Goal: Check status: Check status

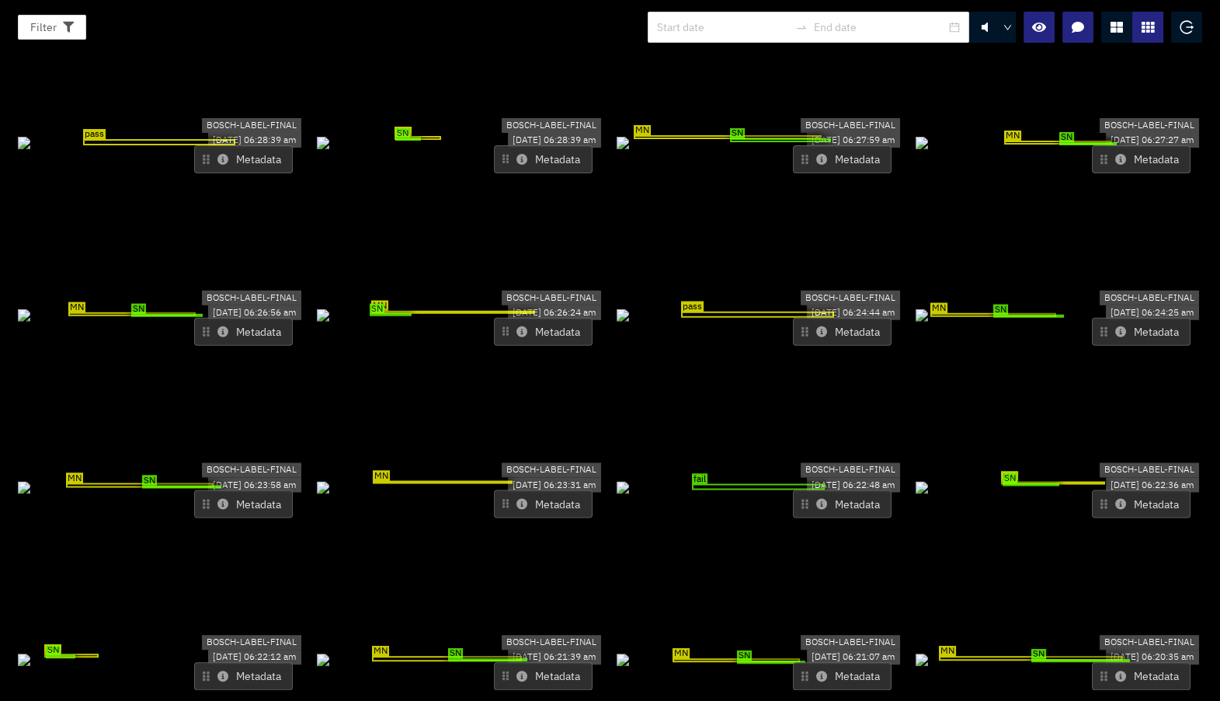
click at [817, 498] on icon at bounding box center [821, 503] width 11 height 11
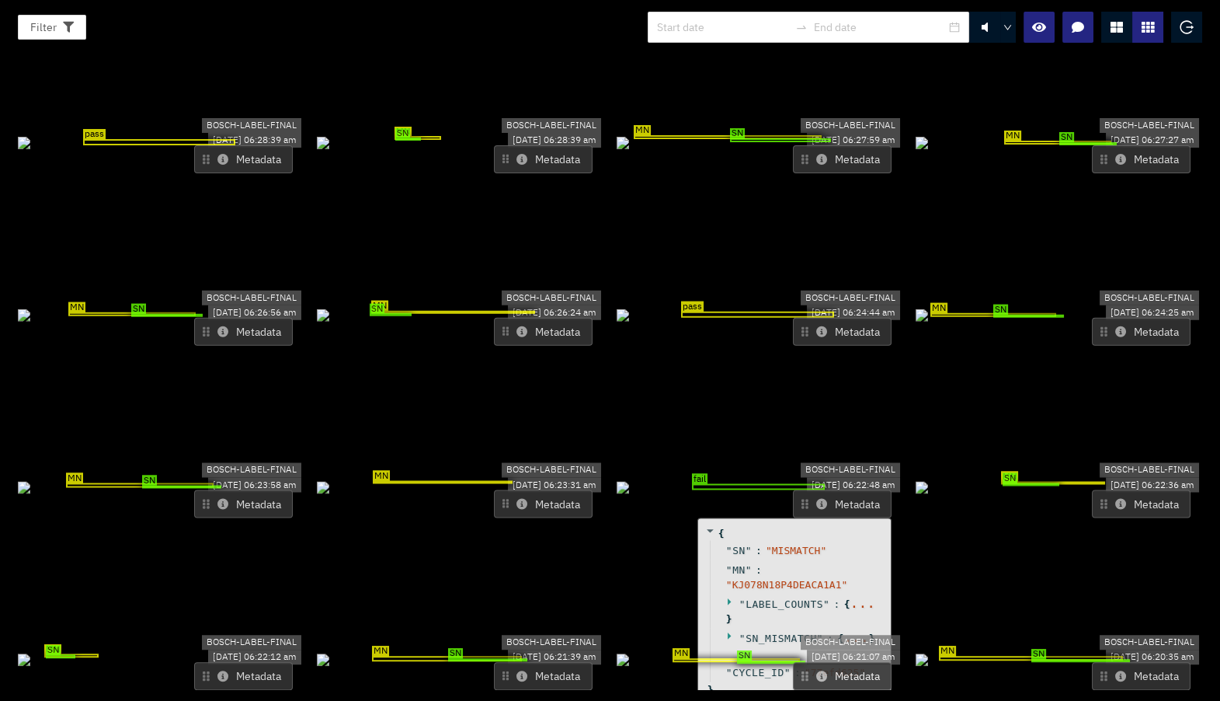
click at [817, 498] on icon at bounding box center [821, 503] width 11 height 11
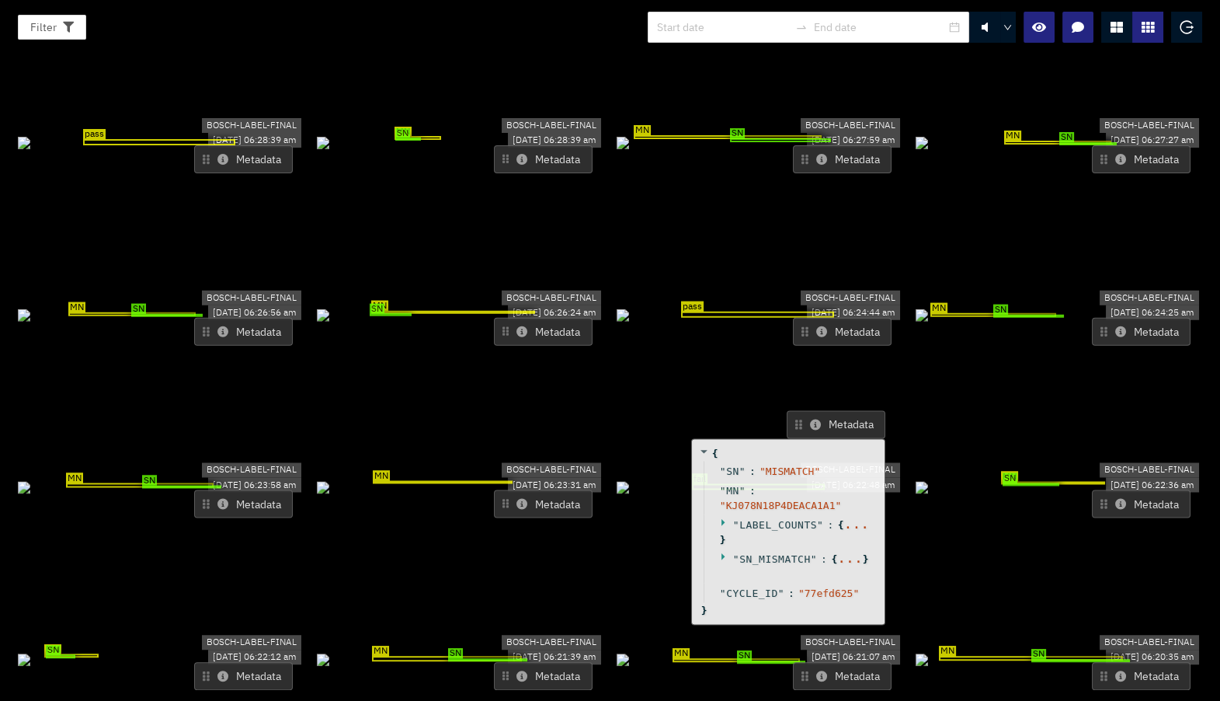
drag, startPoint x: 816, startPoint y: 431, endPoint x: 809, endPoint y: 353, distance: 78.7
click at [810, 419] on icon at bounding box center [815, 424] width 11 height 11
click at [1112, 15] on div at bounding box center [1117, 27] width 31 height 31
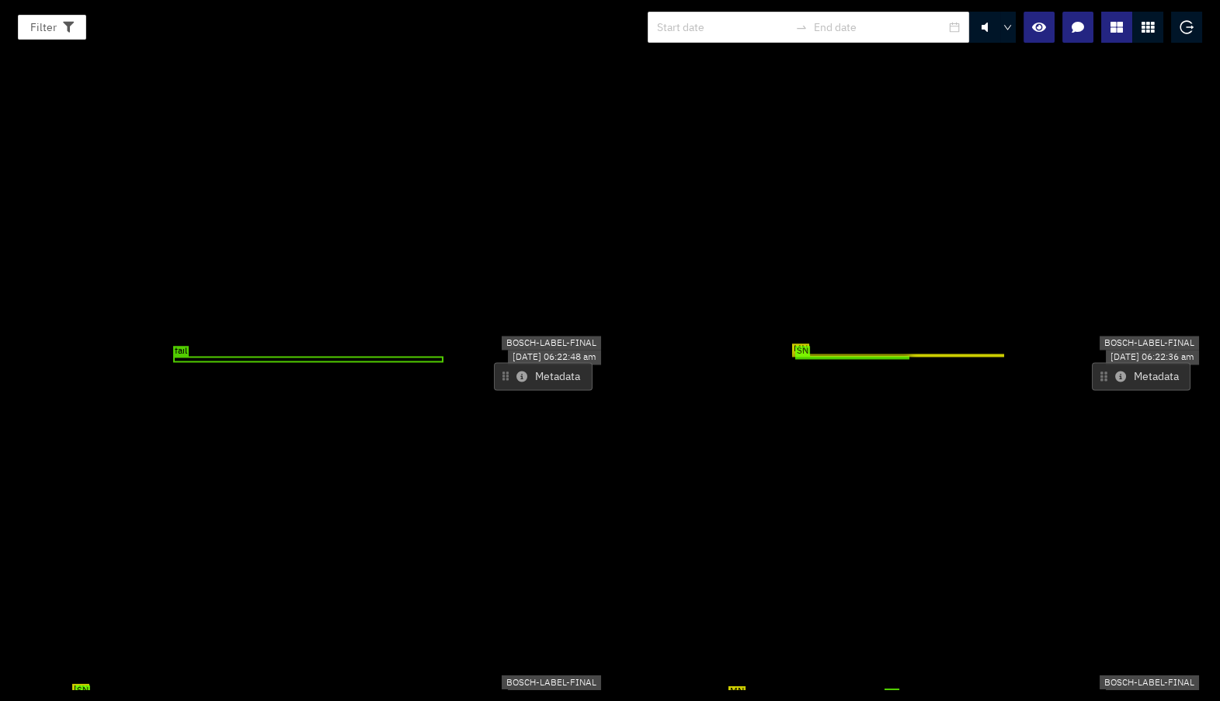
scroll to position [1564, 0]
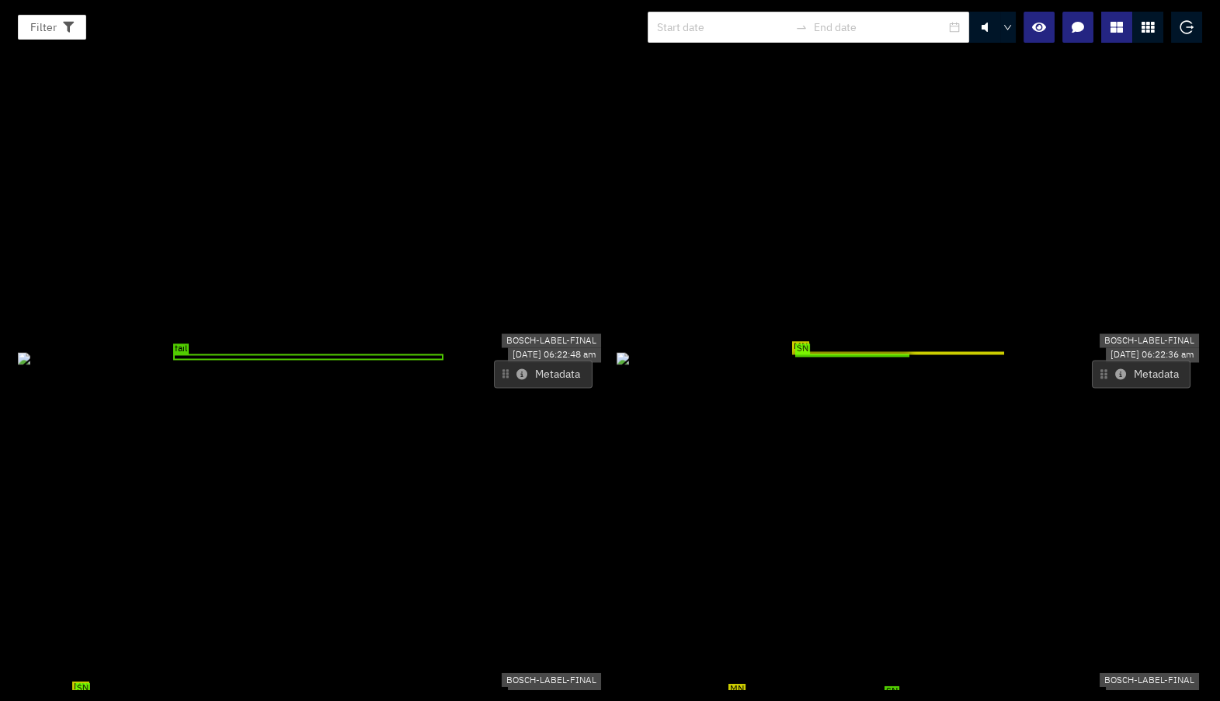
click at [519, 369] on icon at bounding box center [522, 374] width 11 height 11
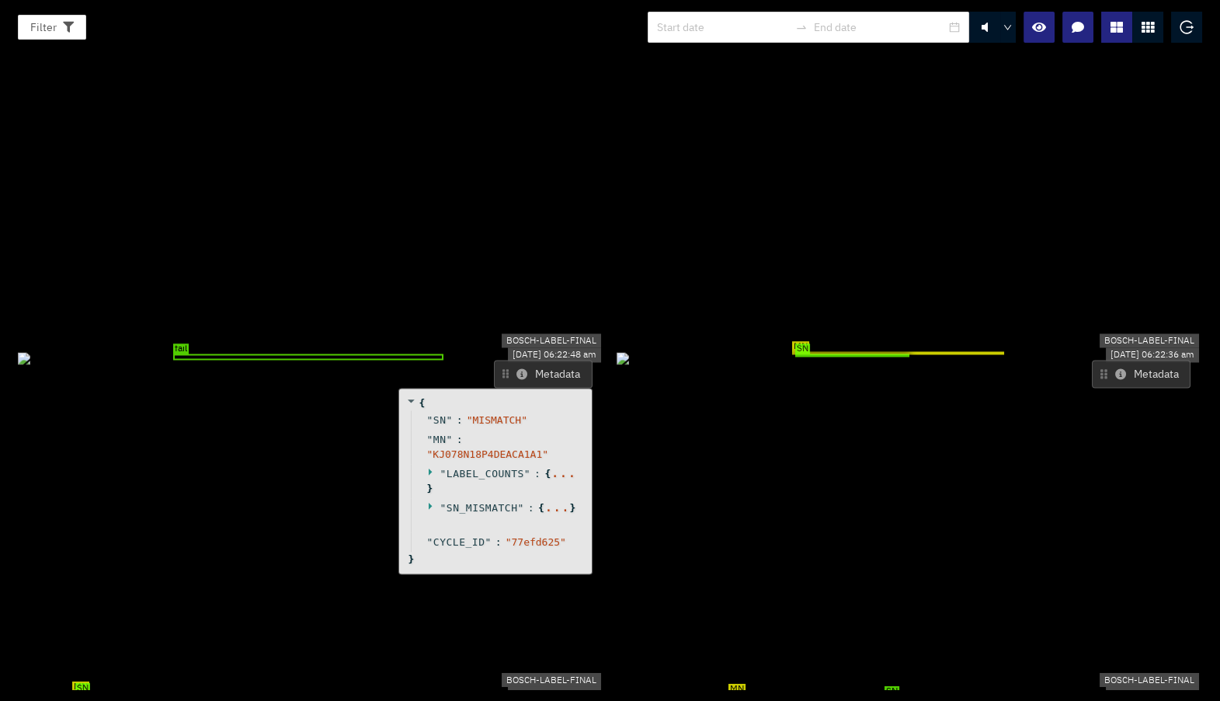
click at [440, 468] on span """ at bounding box center [443, 474] width 6 height 12
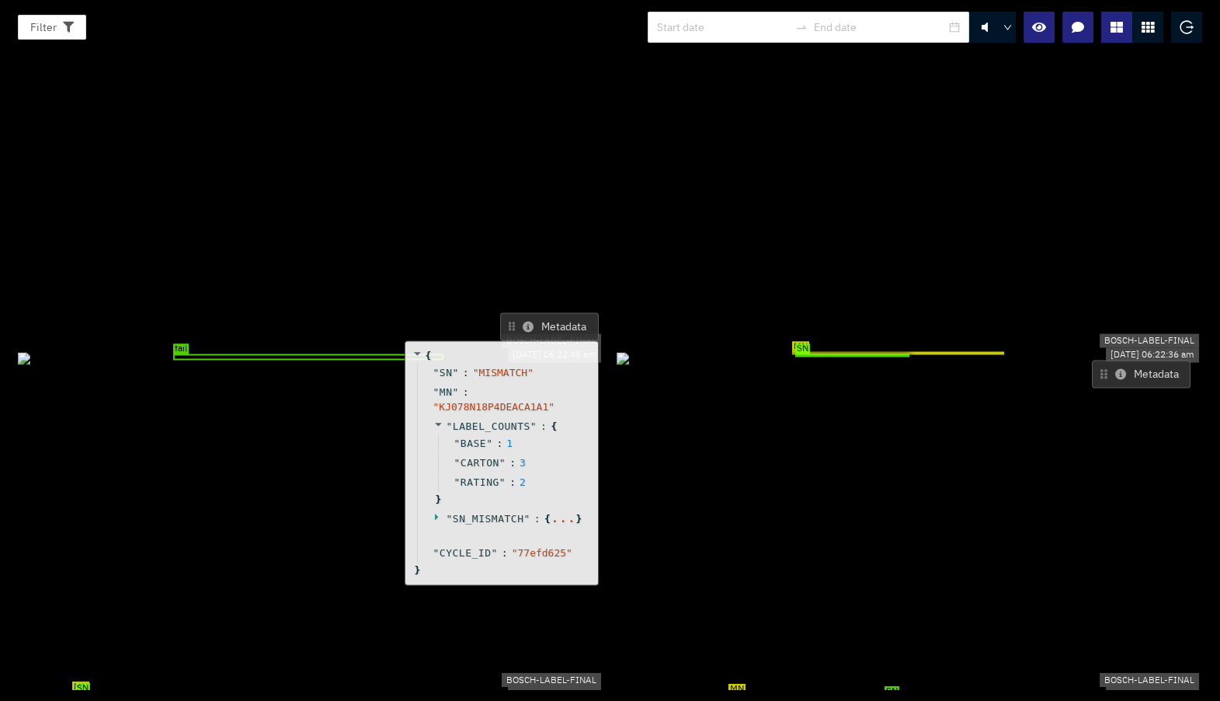
drag, startPoint x: 437, startPoint y: 321, endPoint x: 457, endPoint y: 217, distance: 105.9
click at [453, 421] on span """ at bounding box center [450, 427] width 6 height 12
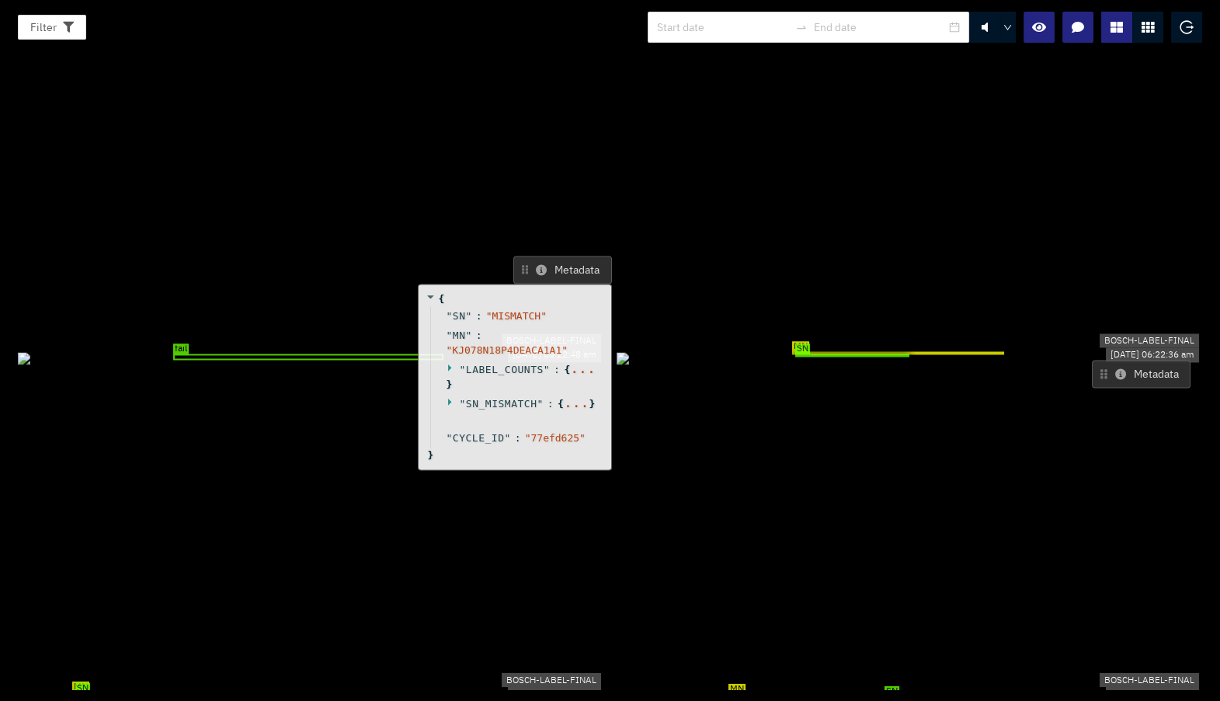
click at [452, 397] on div at bounding box center [453, 404] width 13 height 15
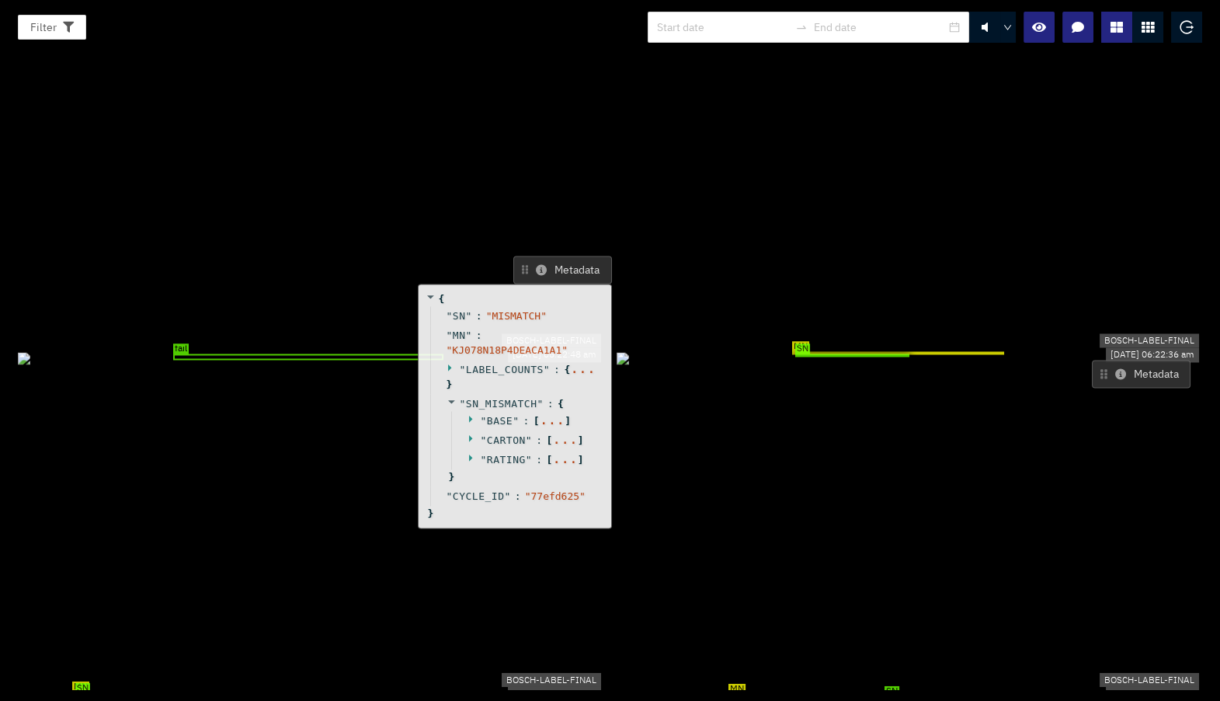
click at [468, 414] on icon at bounding box center [473, 419] width 10 height 10
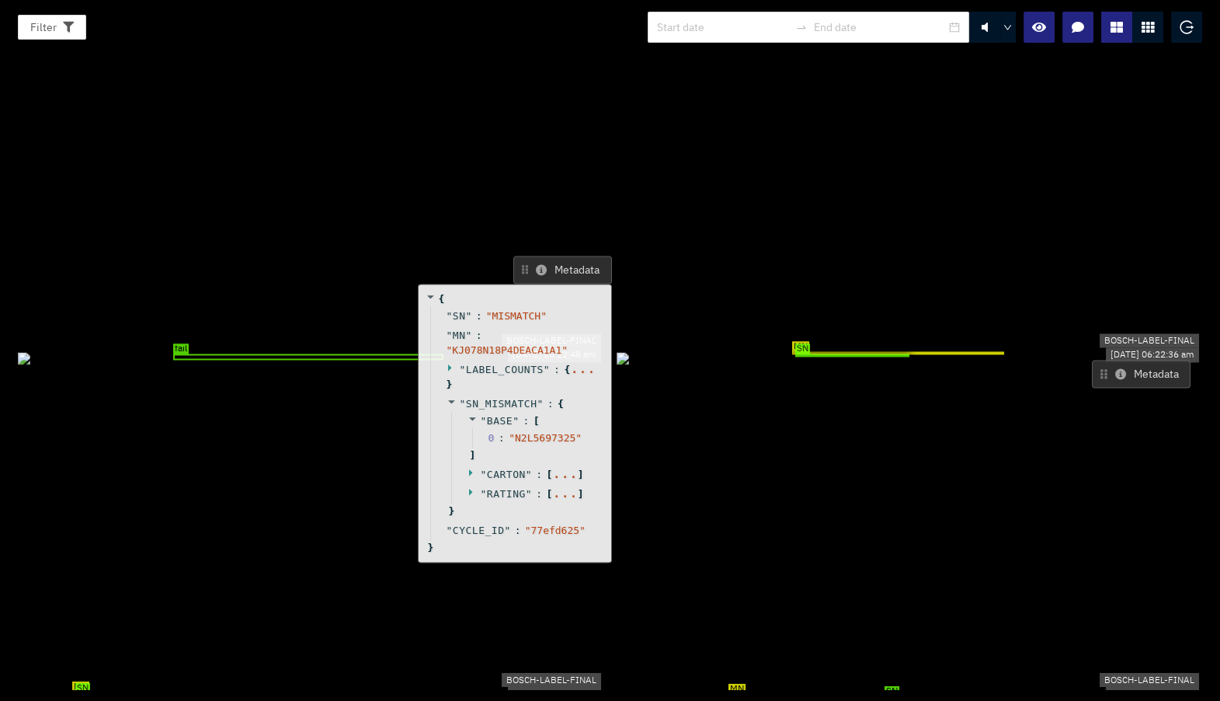
click at [462, 412] on div "" BASE " : [ 0 : " N2L5697325 " ]" at bounding box center [525, 439] width 149 height 54
click at [468, 468] on icon at bounding box center [473, 473] width 10 height 10
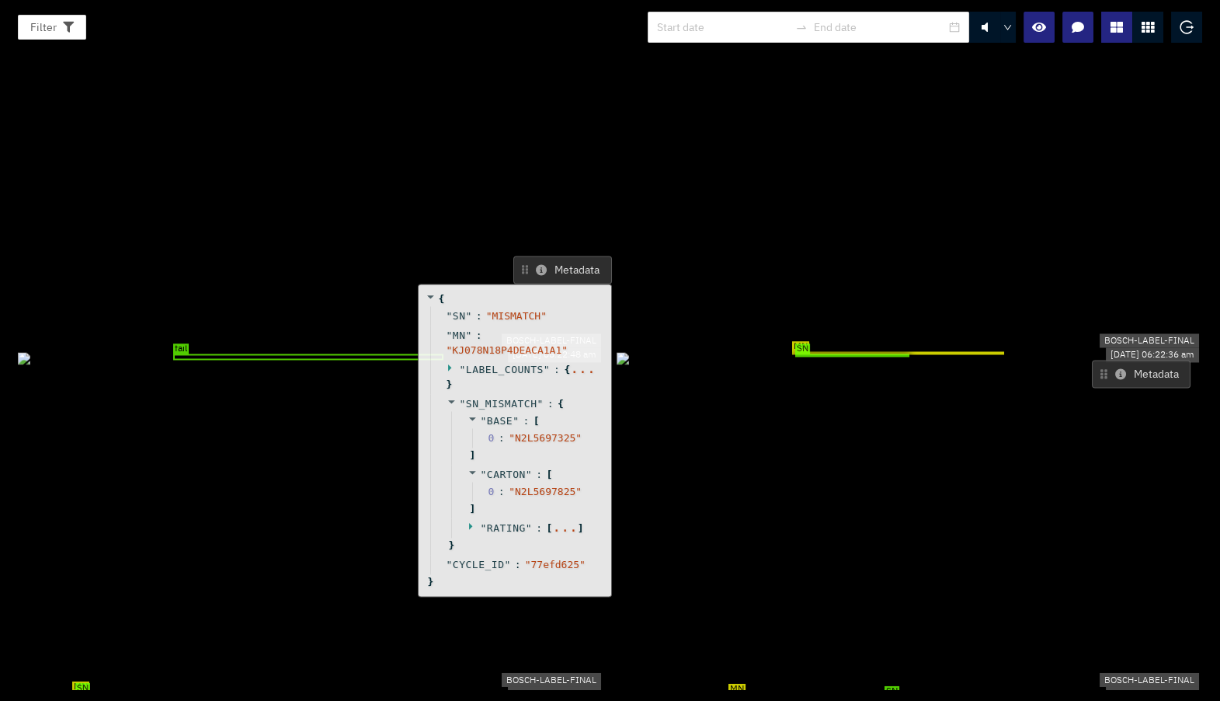
click at [468, 523] on span at bounding box center [473, 529] width 10 height 12
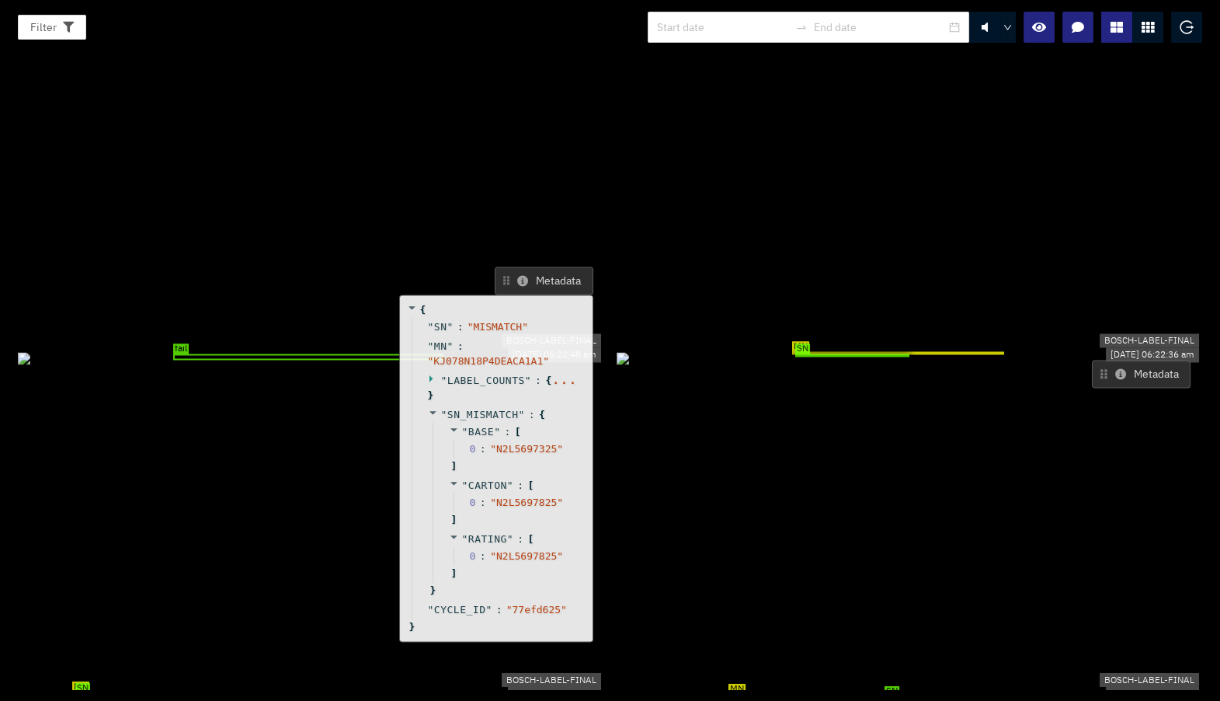
drag, startPoint x: 467, startPoint y: 393, endPoint x: 448, endPoint y: 404, distance: 21.6
click at [454, 547] on div "0 : " N2L5697825 "" at bounding box center [516, 556] width 124 height 19
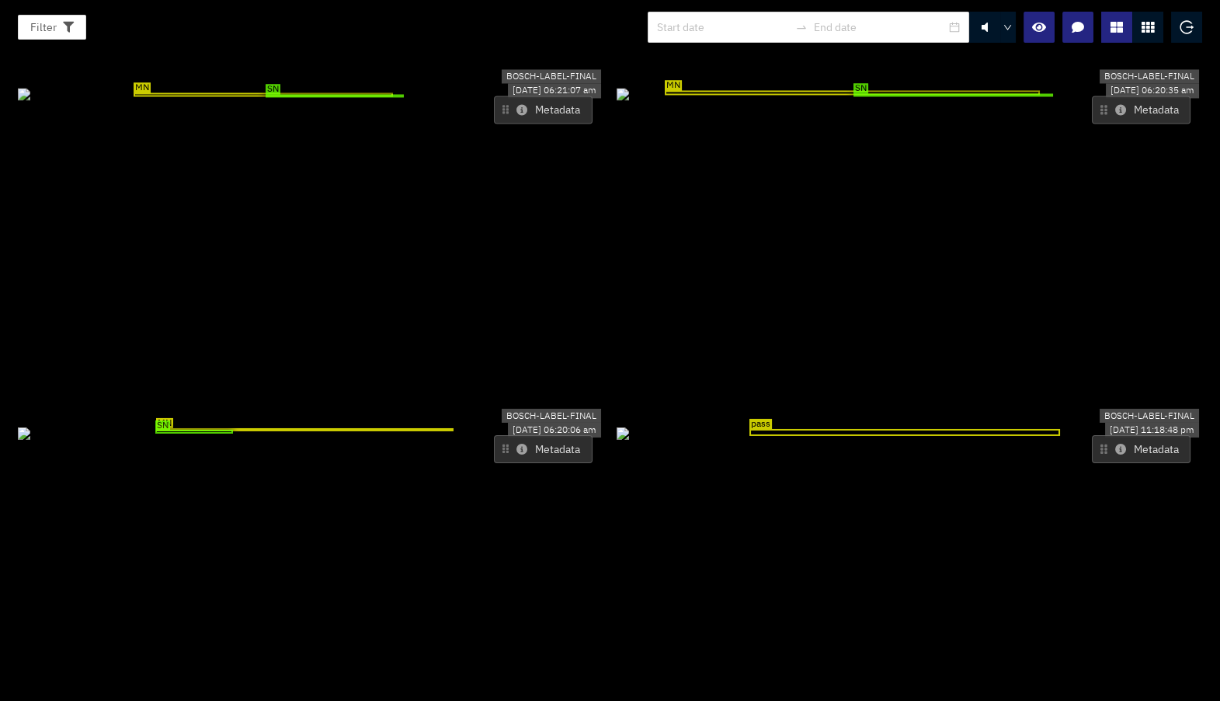
scroll to position [2512, 0]
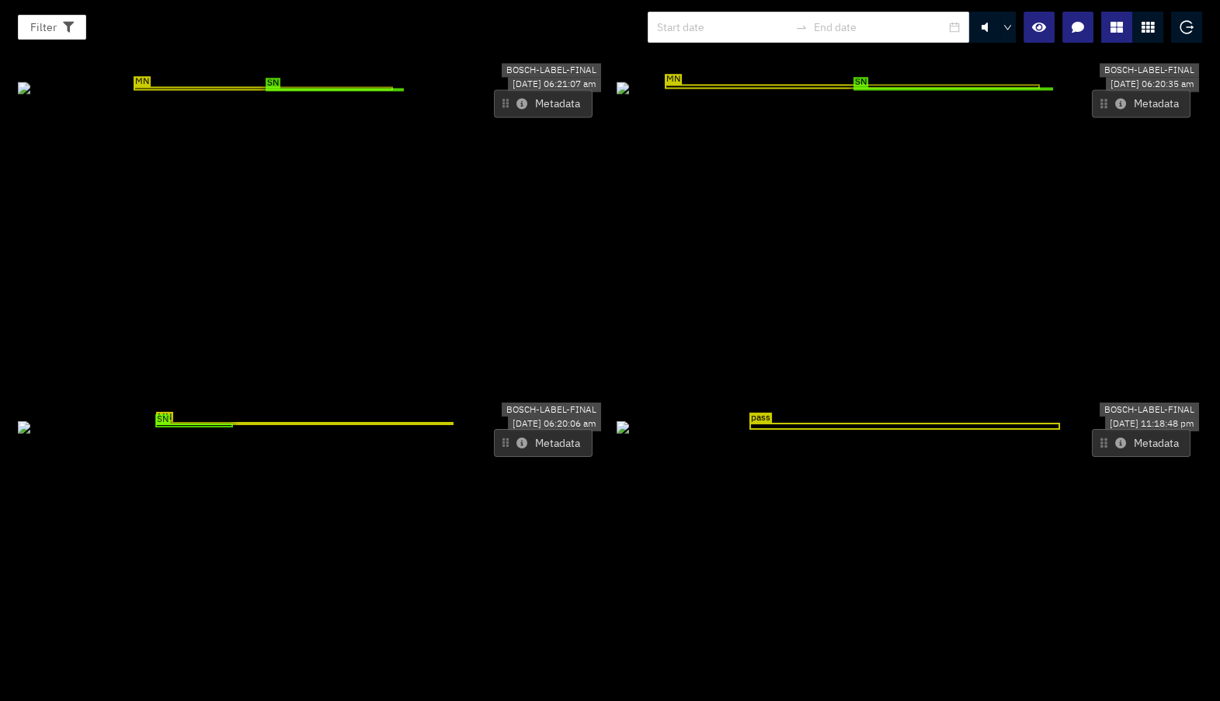
click at [517, 437] on icon at bounding box center [522, 442] width 11 height 11
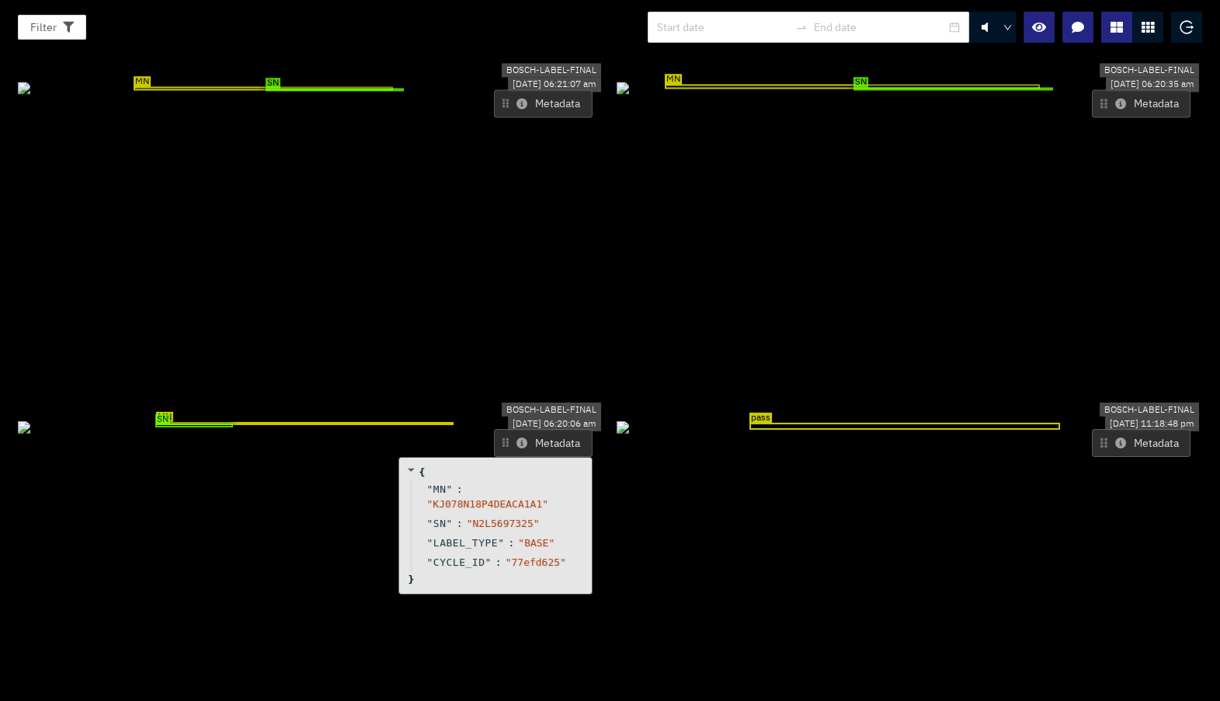
click at [517, 437] on icon at bounding box center [522, 442] width 11 height 11
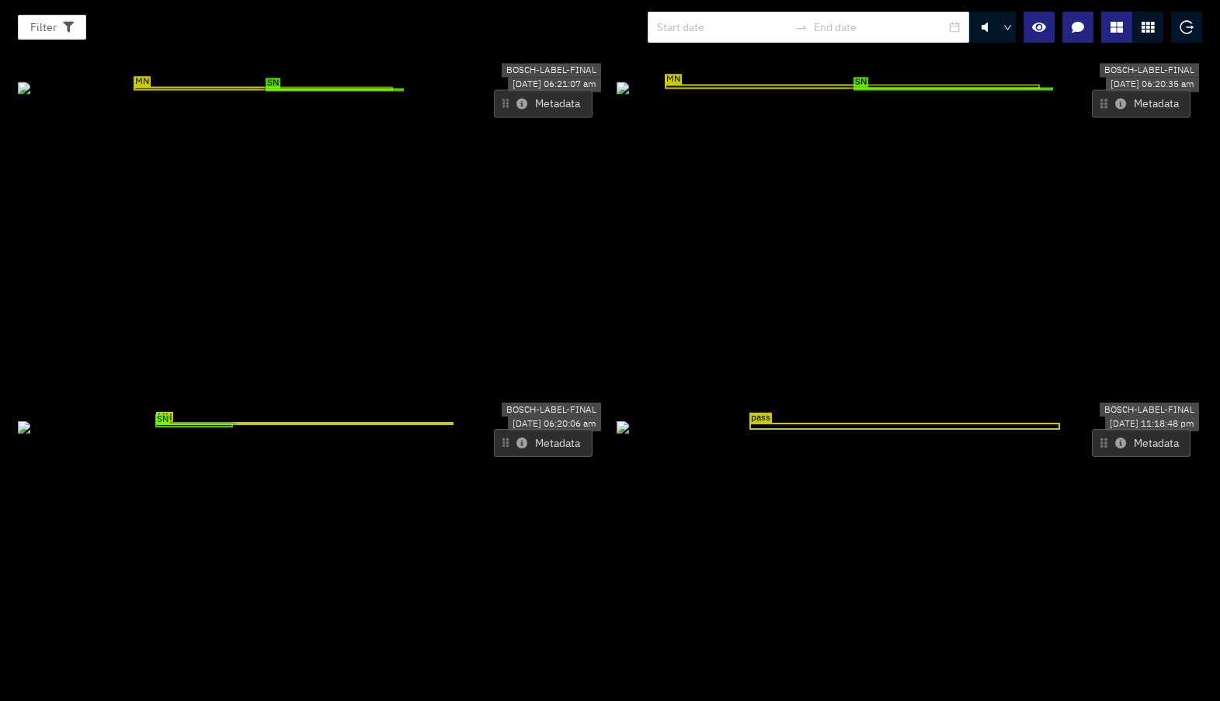
click at [517, 437] on icon at bounding box center [522, 442] width 11 height 11
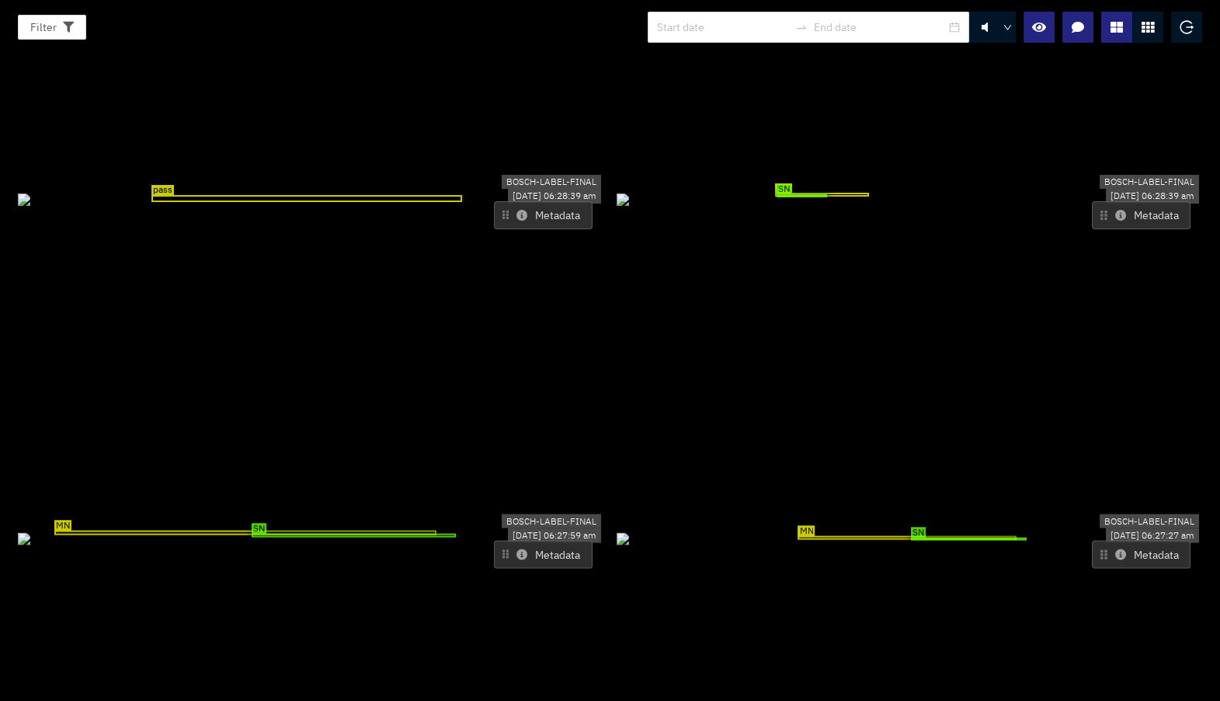
scroll to position [44, 0]
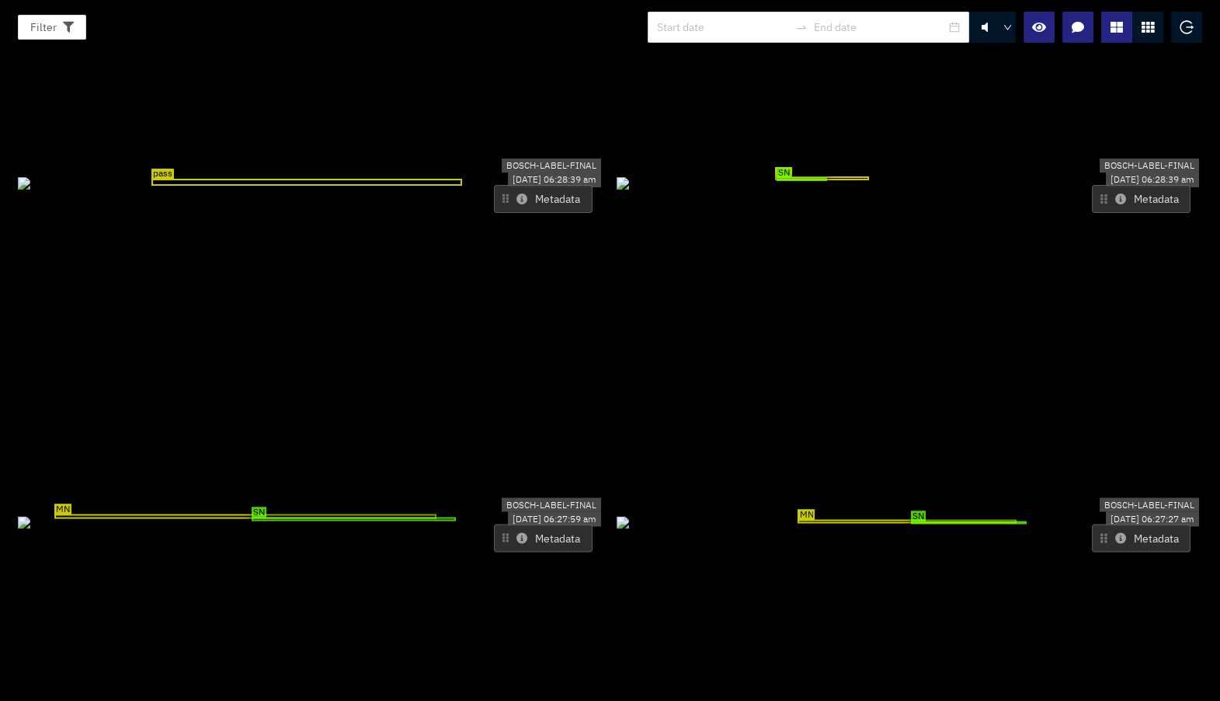
click at [1139, 26] on div at bounding box center [1148, 27] width 31 height 31
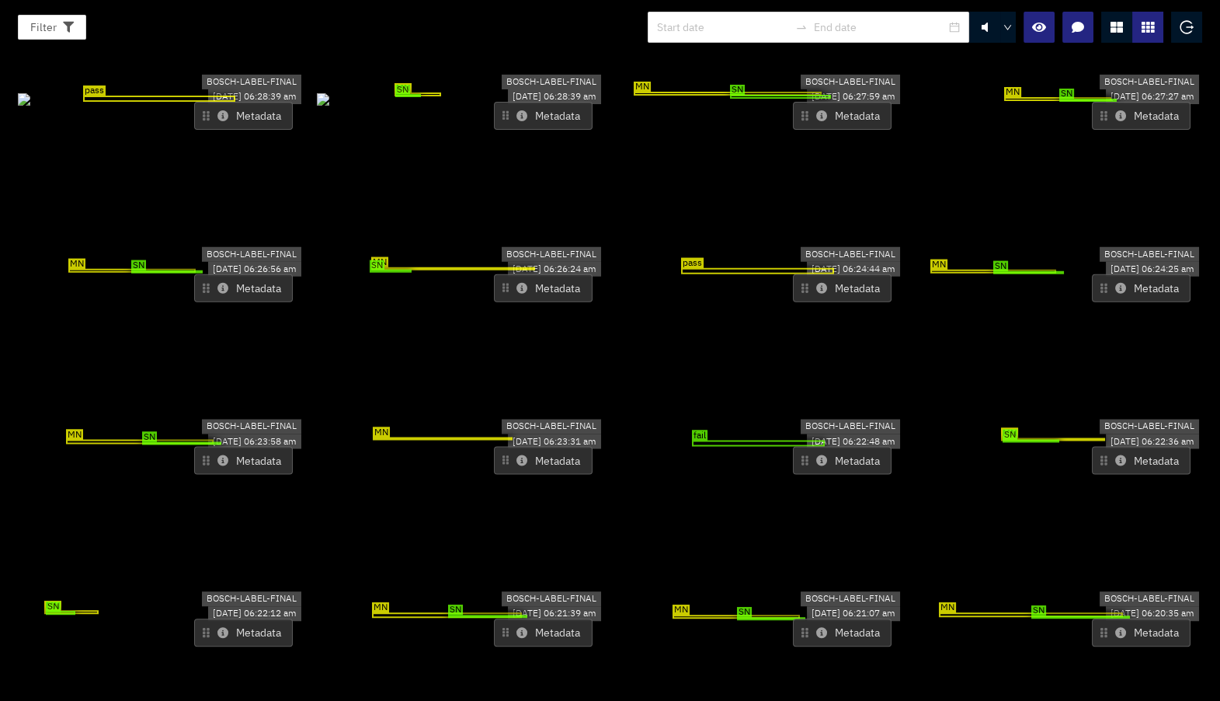
scroll to position [0, 0]
